Goal: Information Seeking & Learning: Learn about a topic

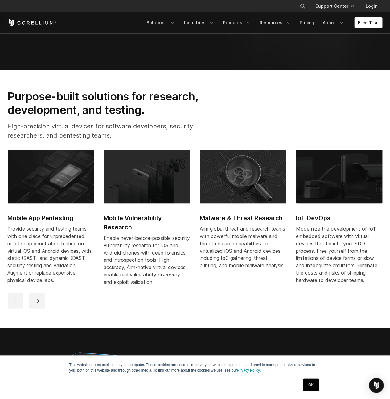
scroll to position [329, 0]
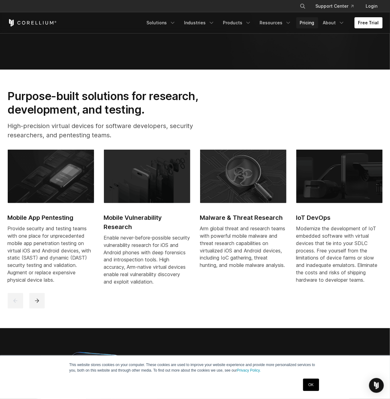
click at [318, 24] on link "Pricing" at bounding box center [307, 22] width 22 height 11
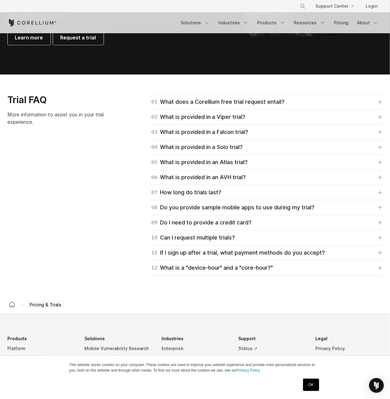
scroll to position [834, 0]
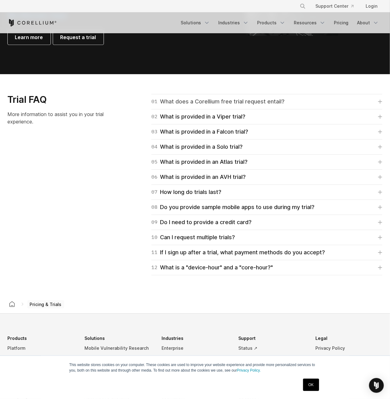
click at [244, 102] on div "01 What does a Corellium free trial request entail?" at bounding box center [217, 101] width 133 height 9
